Goal: Task Accomplishment & Management: Use online tool/utility

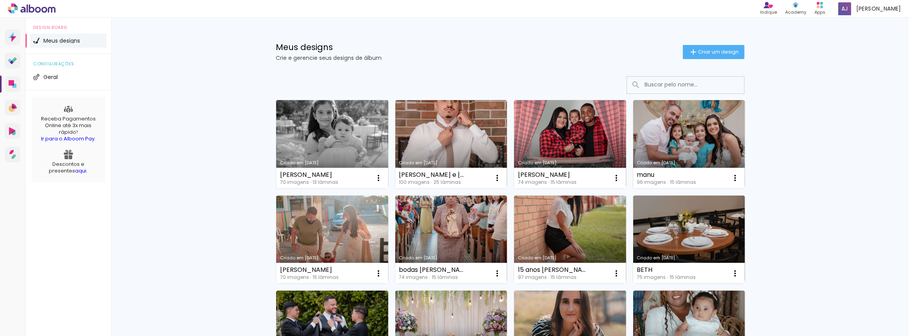
click at [297, 129] on link "Criado em [DATE]" at bounding box center [332, 144] width 112 height 88
